Goal: Transaction & Acquisition: Purchase product/service

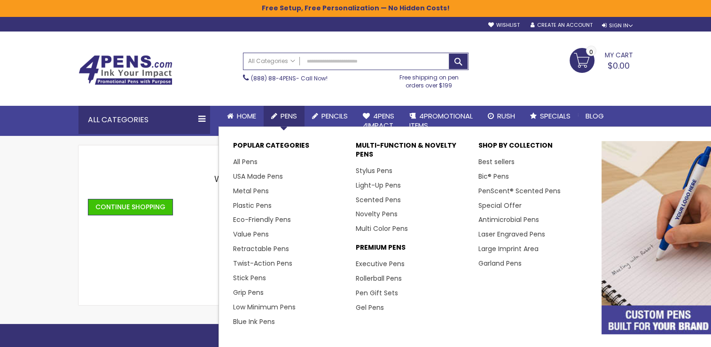
click at [286, 111] on span "Pens" at bounding box center [288, 116] width 16 height 10
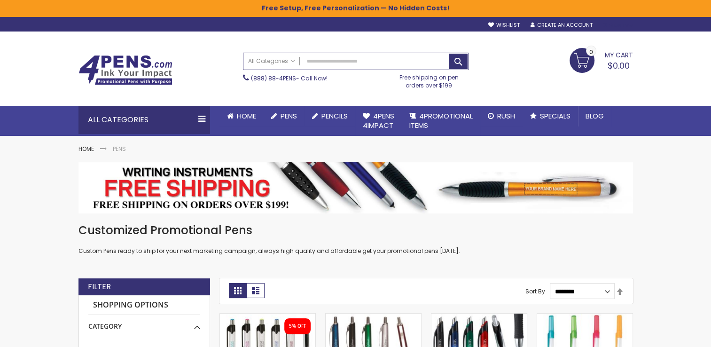
click at [609, 24] on div "Sign In" at bounding box center [616, 25] width 31 height 7
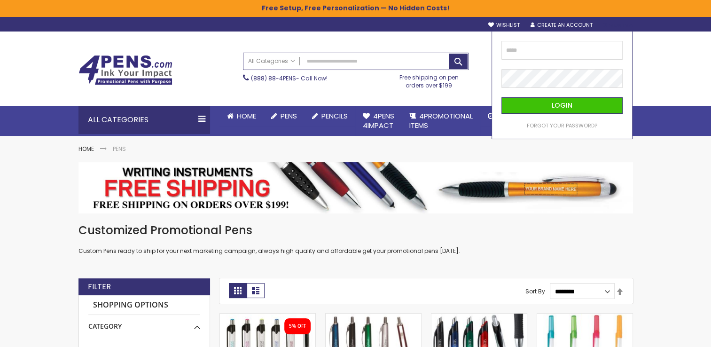
click at [571, 19] on div "sample Wishlist Sign Out Sign In Sign In Login Forgot Your Password? Create an …" at bounding box center [555, 24] width 154 height 10
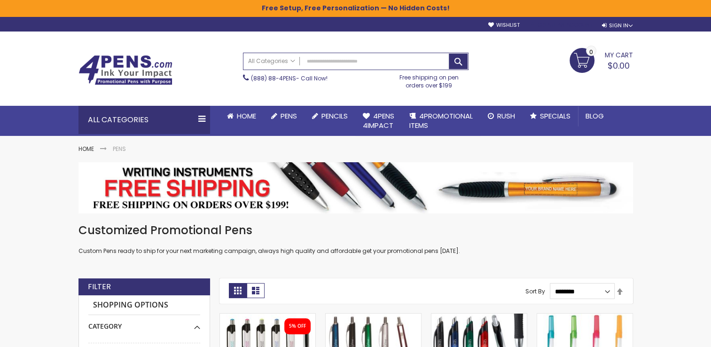
click at [563, 24] on link "Create an Account" at bounding box center [561, 25] width 62 height 7
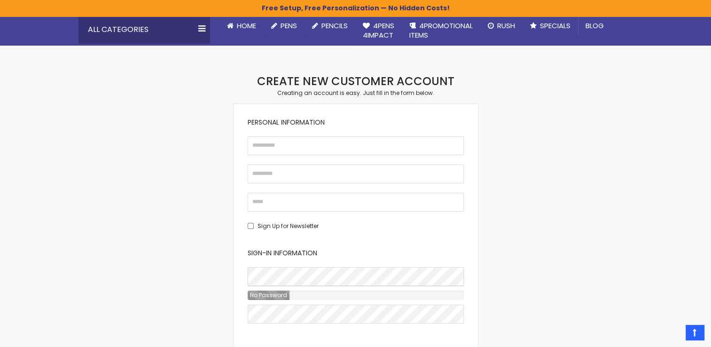
scroll to position [89, 0]
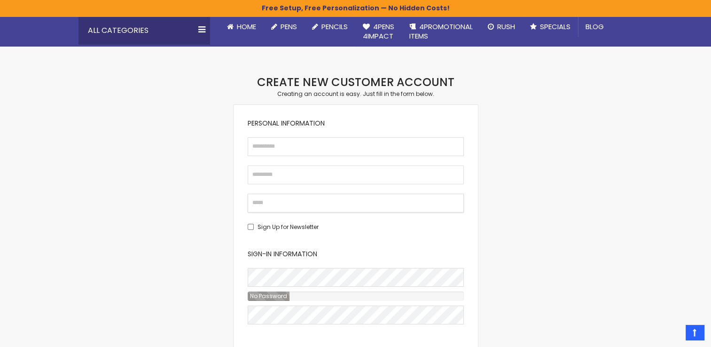
drag, startPoint x: 336, startPoint y: 204, endPoint x: 330, endPoint y: 201, distance: 6.9
click at [330, 201] on input "Email" at bounding box center [356, 203] width 216 height 19
type input "**********"
click at [280, 154] on input "First Name" at bounding box center [356, 146] width 216 height 19
click at [292, 140] on input "First Name" at bounding box center [356, 146] width 216 height 19
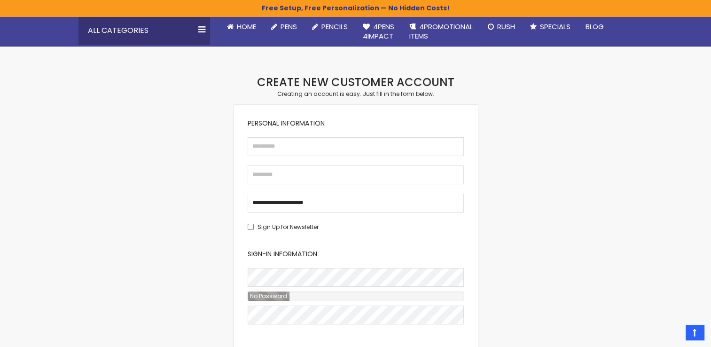
click at [212, 148] on div "Checkout as a new customer Creating an account has many benefits: See order and…" at bounding box center [356, 243] width 564 height 336
click at [261, 148] on input "First Name" at bounding box center [356, 146] width 216 height 19
click at [202, 155] on div "Checkout as a new customer Creating an account has many benefits: See order and…" at bounding box center [356, 243] width 564 height 336
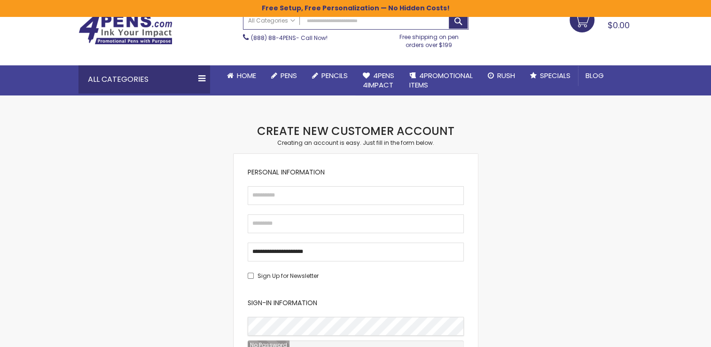
scroll to position [41, 0]
